Goal: Find contact information: Find contact information

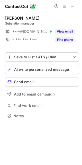
scroll to position [112, 82]
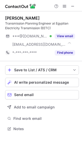
scroll to position [114, 82]
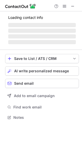
click at [56, 51] on div "Save to List / ATS / CRM List Select Lever Connect Greenhouse Connect Salesforc…" at bounding box center [42, 87] width 74 height 75
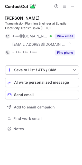
scroll to position [125, 82]
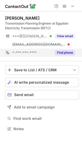
click at [70, 52] on button "Find phone" at bounding box center [65, 52] width 20 height 5
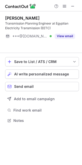
scroll to position [109, 82]
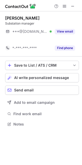
scroll to position [112, 82]
